Goal: Find specific page/section: Find specific page/section

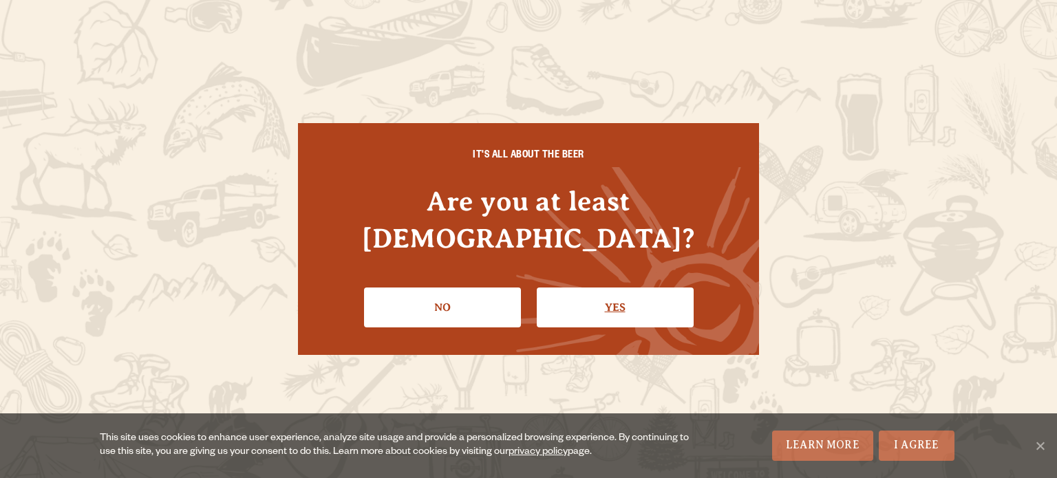
click at [596, 294] on link "Yes" at bounding box center [615, 308] width 157 height 40
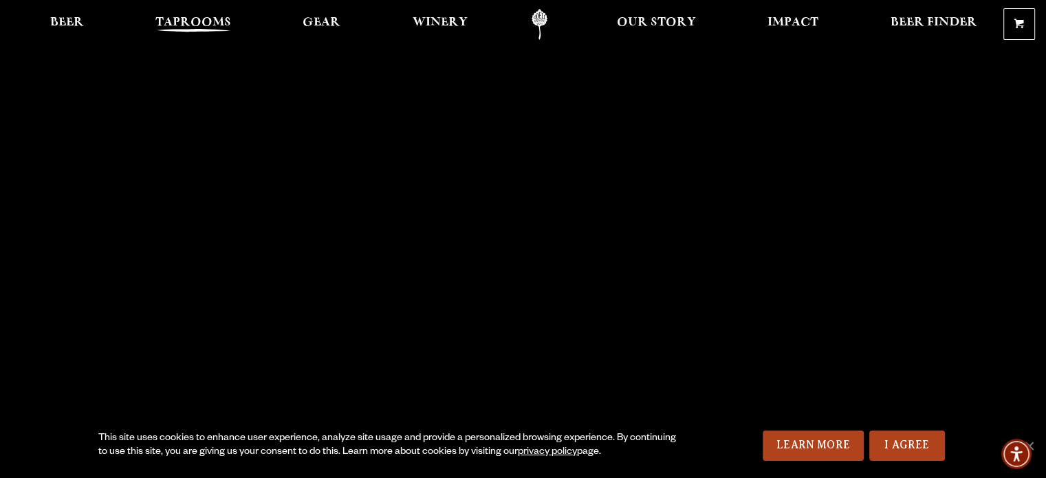
click at [220, 28] on span "Taprooms" at bounding box center [193, 22] width 76 height 11
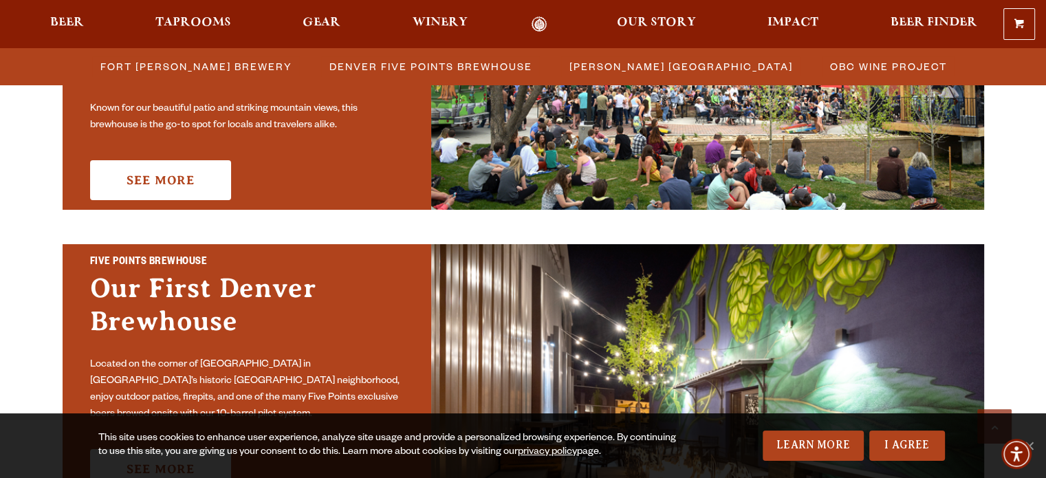
scroll to position [406, 0]
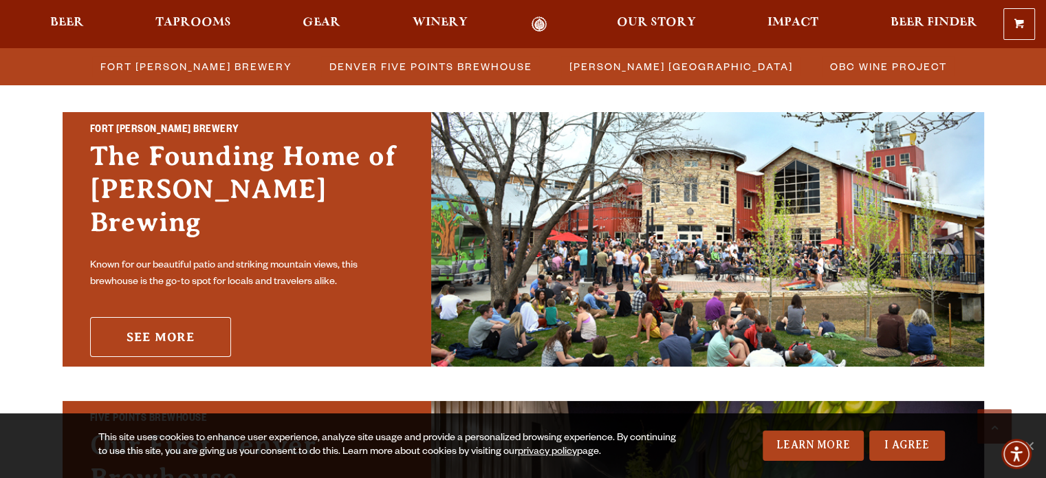
click at [143, 327] on link "See More" at bounding box center [160, 337] width 141 height 40
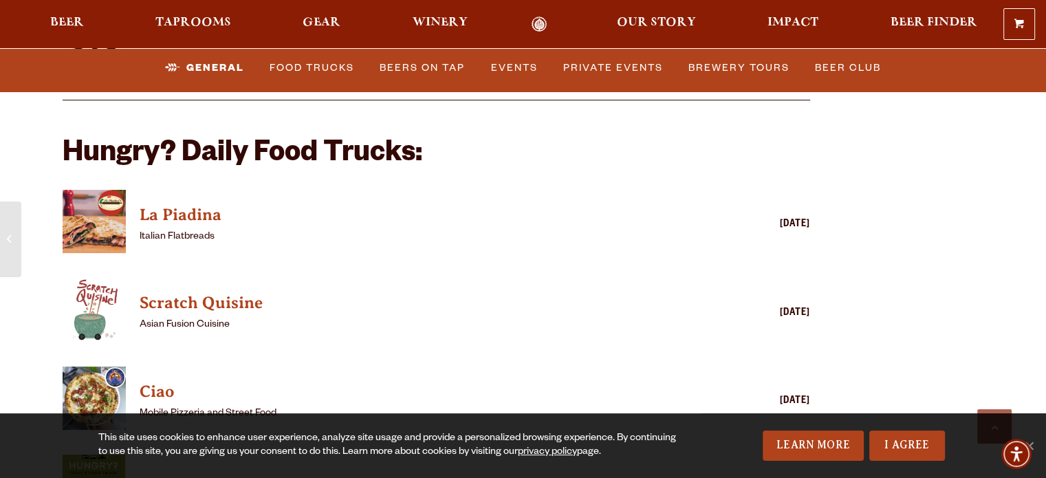
scroll to position [3311, 0]
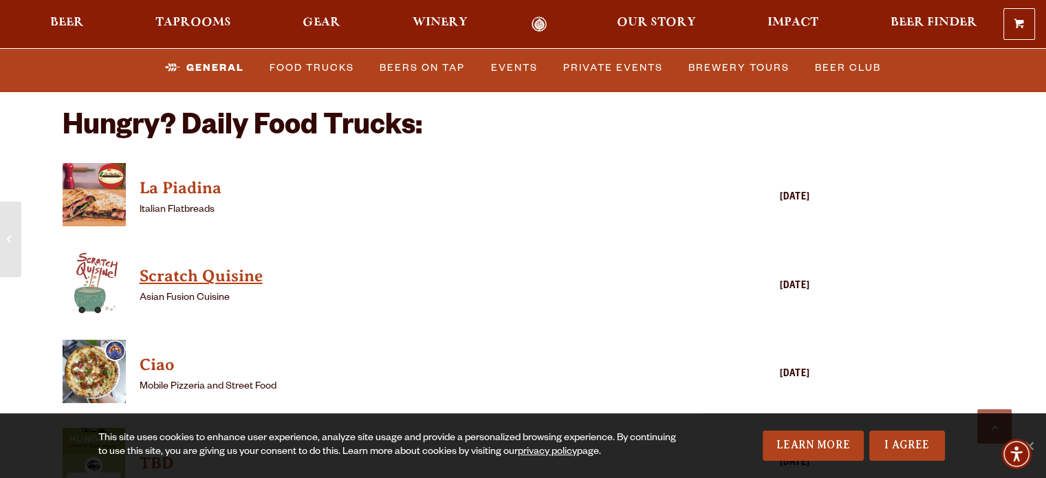
click at [224, 266] on h4 "Scratch Quisine" at bounding box center [417, 277] width 554 height 22
